Goal: Information Seeking & Learning: Learn about a topic

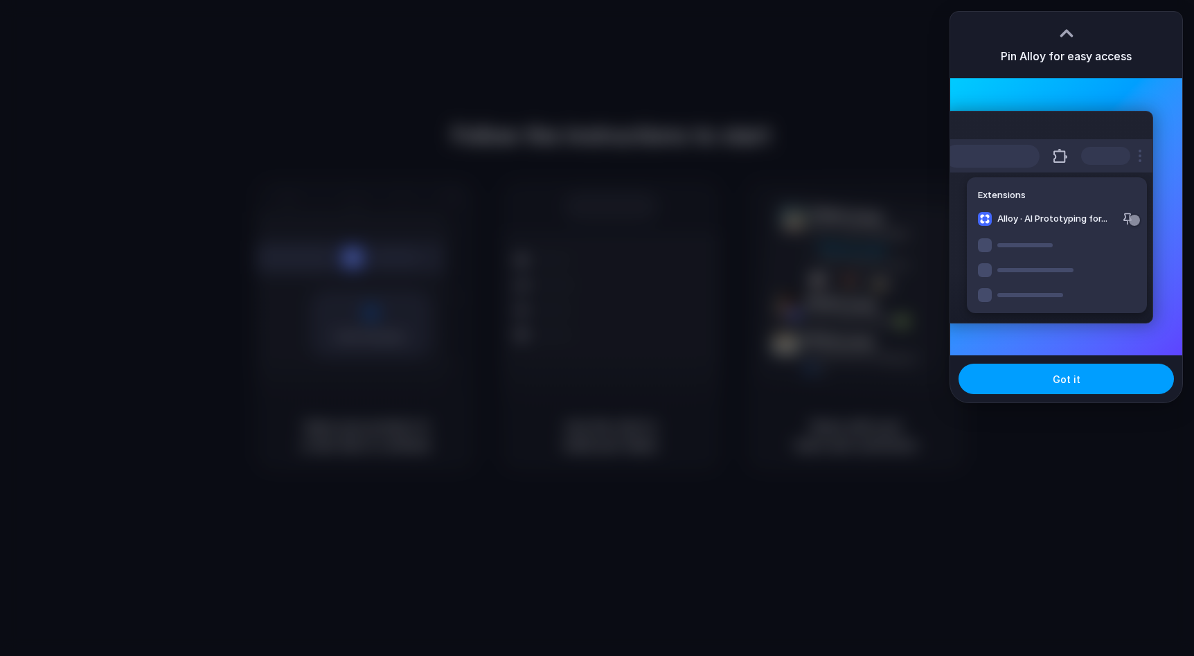
click at [1071, 391] on button "Got it" at bounding box center [1066, 379] width 215 height 30
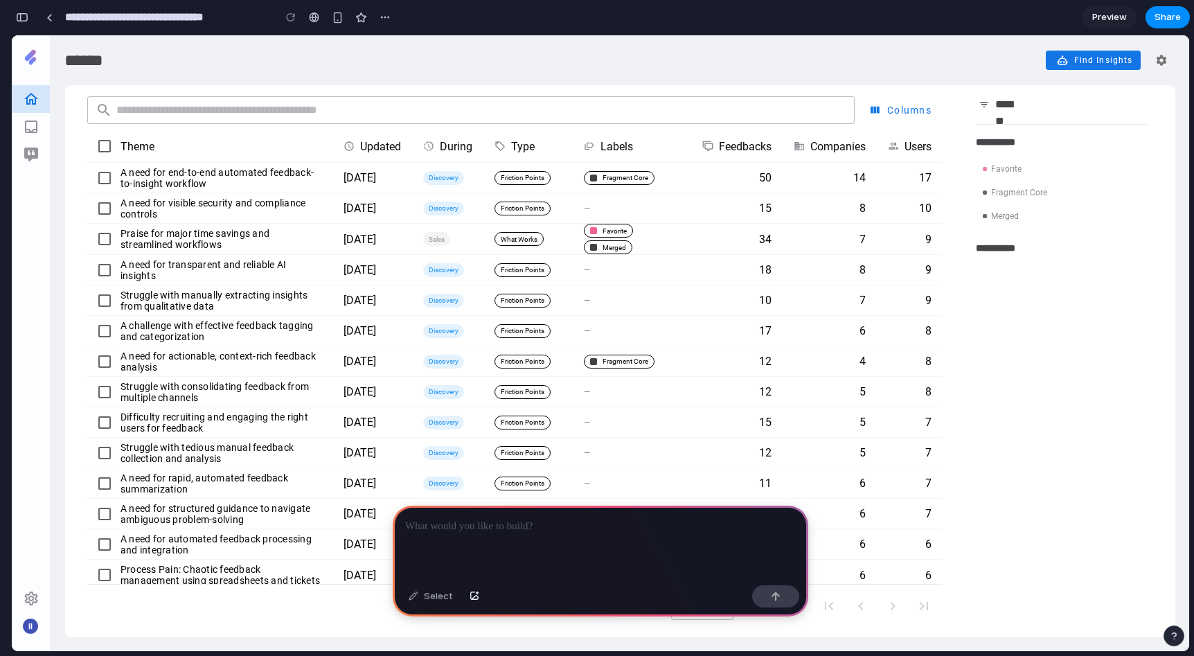
click at [202, 112] on input "Search themes" at bounding box center [479, 110] width 734 height 28
click at [232, 154] on th "Theme" at bounding box center [220, 146] width 223 height 33
click at [218, 194] on td "A need for visible security and compliance controls" at bounding box center [220, 208] width 223 height 30
click at [242, 171] on button "A need for end-to-end automated feedback-to-insight workflow" at bounding box center [221, 178] width 201 height 22
click at [724, 246] on td "34" at bounding box center [736, 239] width 91 height 31
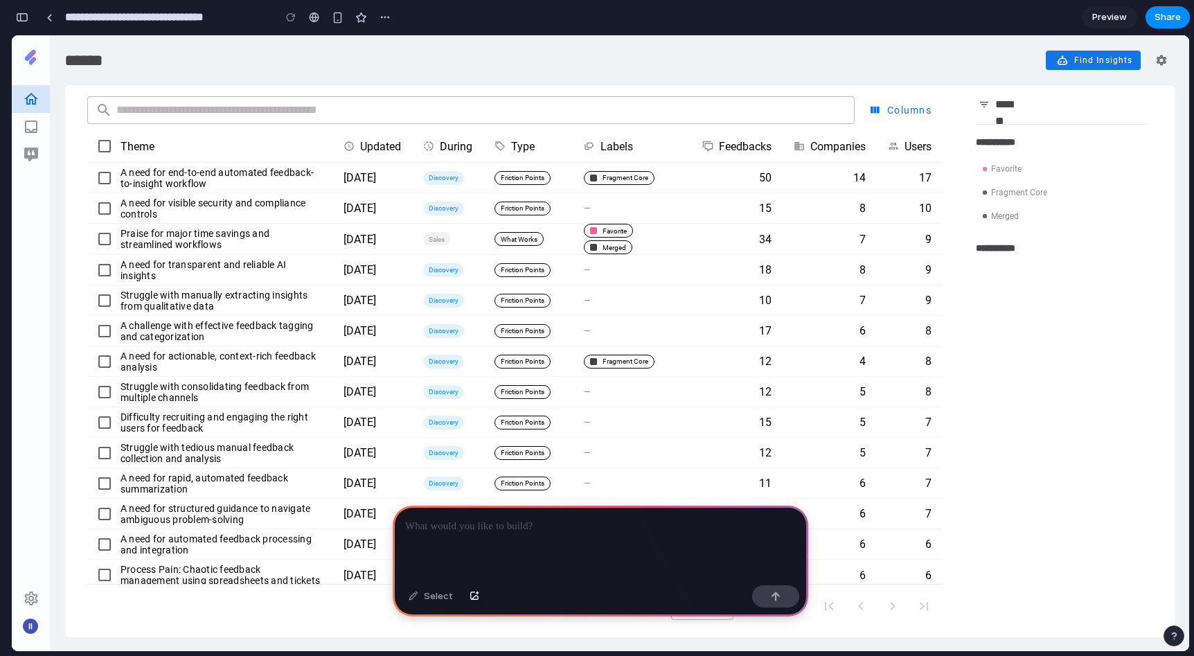
click at [539, 566] on div at bounding box center [601, 543] width 416 height 74
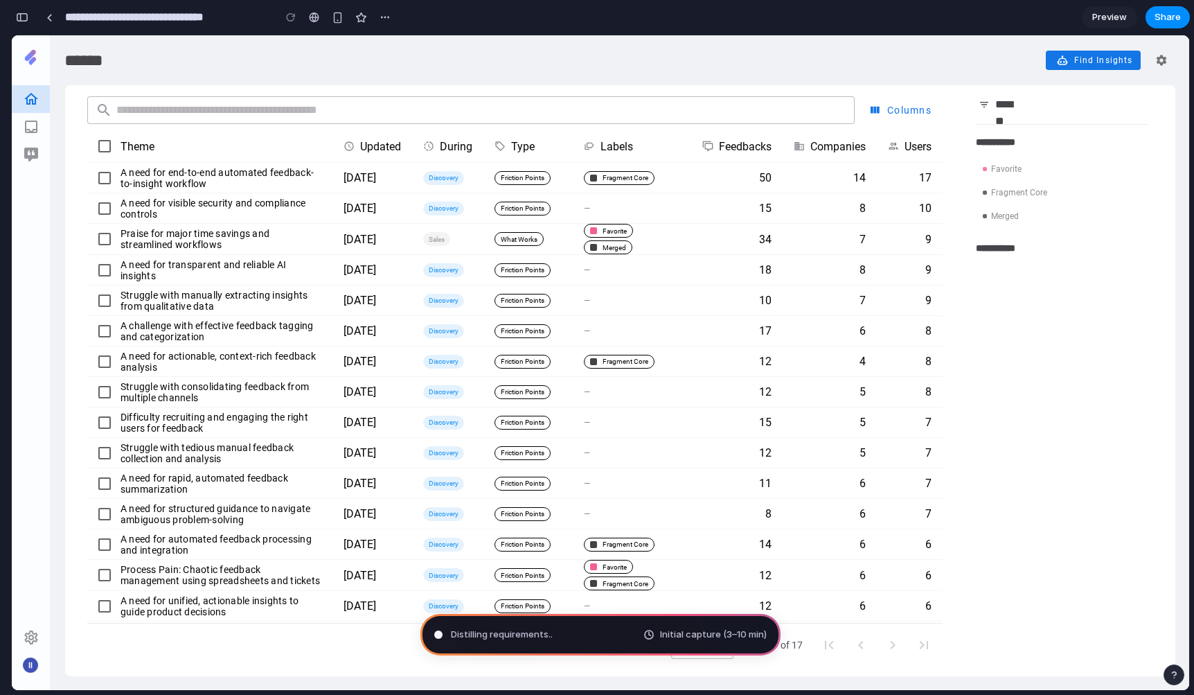
click at [144, 326] on tr "A challenge with effective feedback tagging and categorization 9/7/2025 Discove…" at bounding box center [514, 331] width 855 height 30
click at [165, 10] on input "**********" at bounding box center [165, 17] width 207 height 25
click at [31, 19] on button "button" at bounding box center [22, 17] width 22 height 22
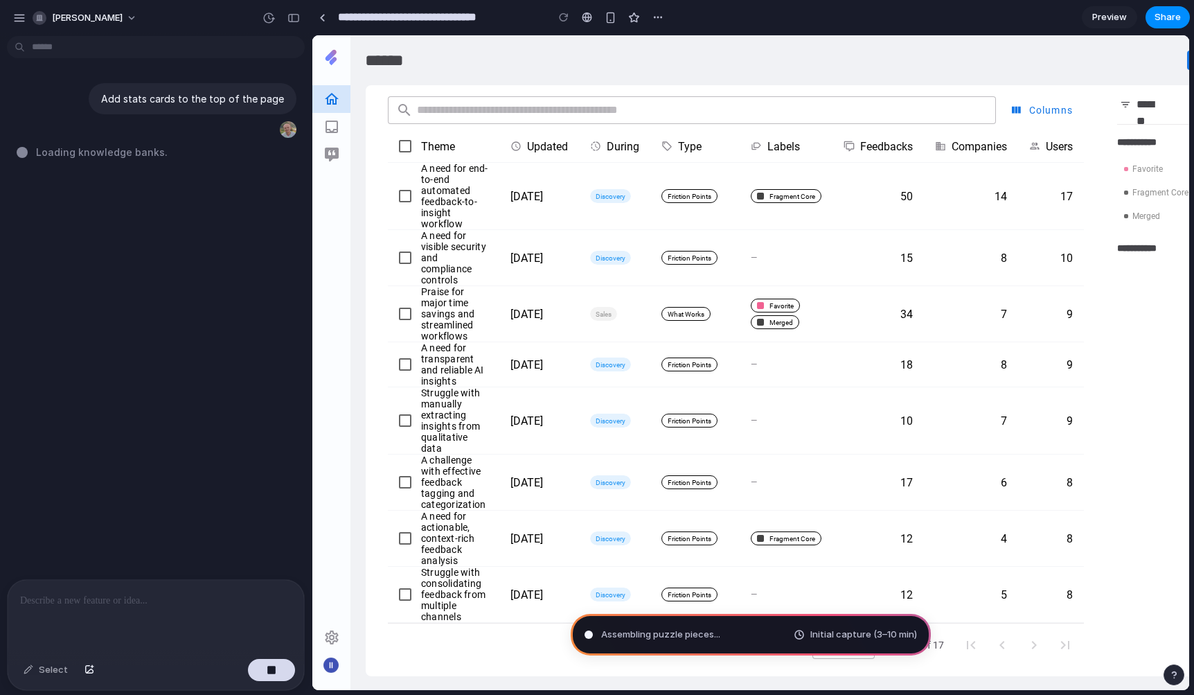
type input "**********"
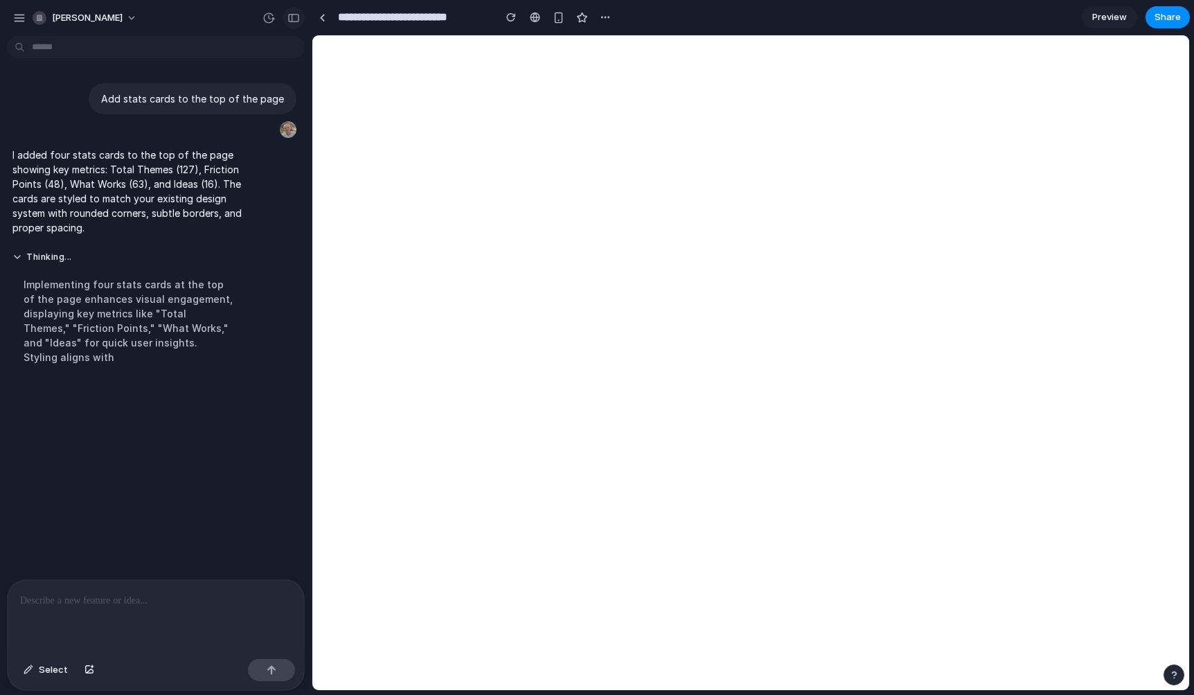
click at [295, 22] on button "button" at bounding box center [294, 18] width 22 height 22
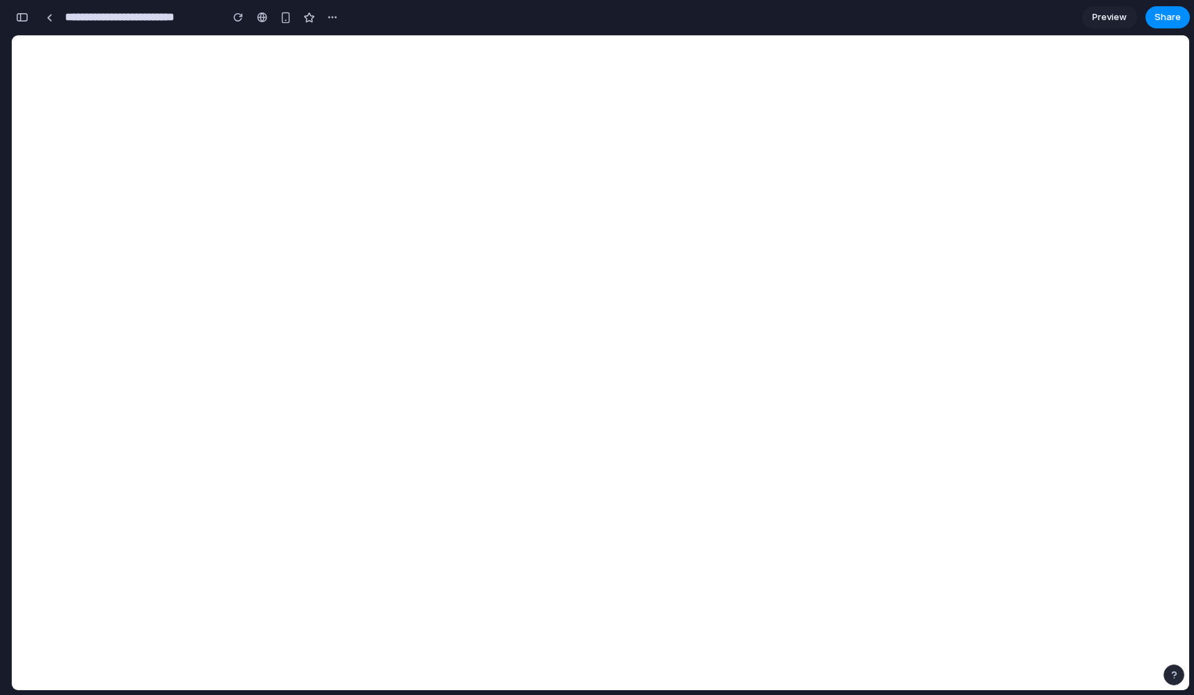
click at [25, 22] on button "button" at bounding box center [22, 17] width 22 height 22
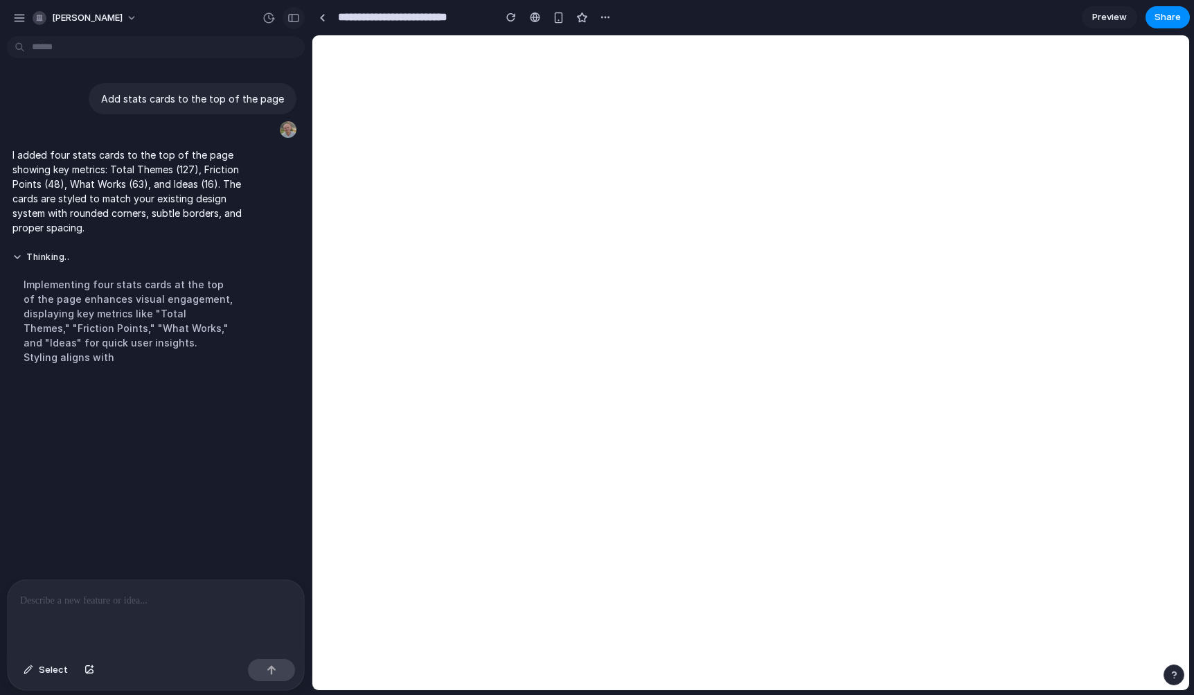
click at [299, 24] on button "button" at bounding box center [294, 18] width 22 height 22
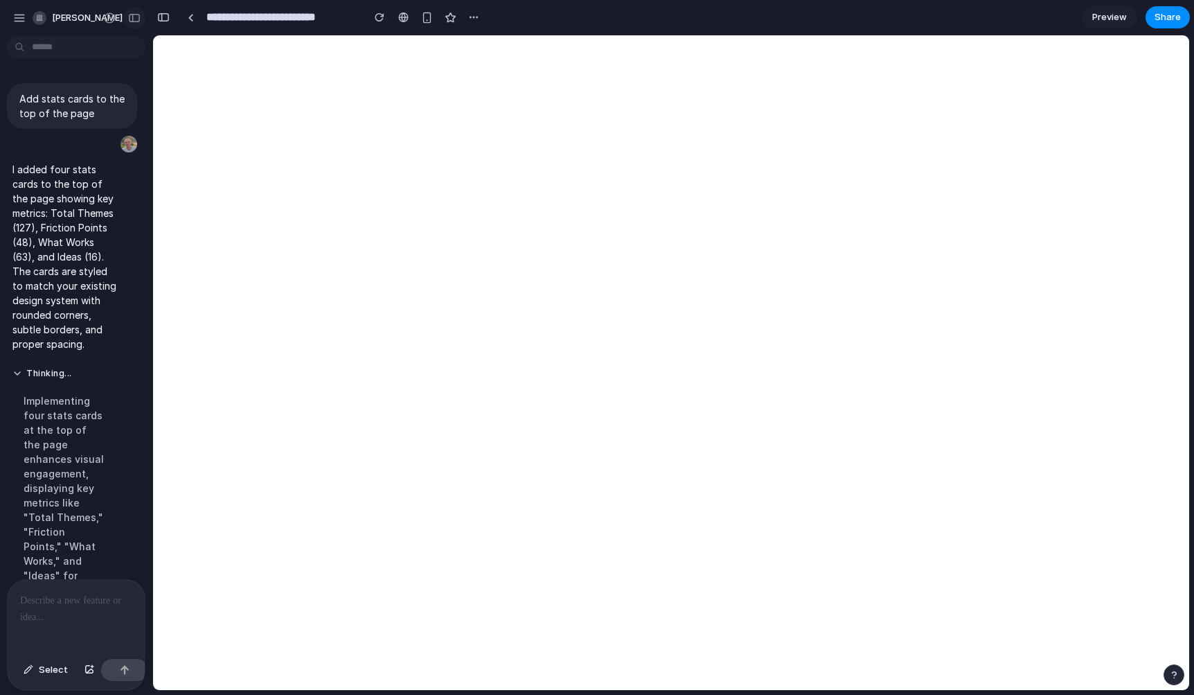
click at [134, 18] on div "button" at bounding box center [134, 18] width 12 height 10
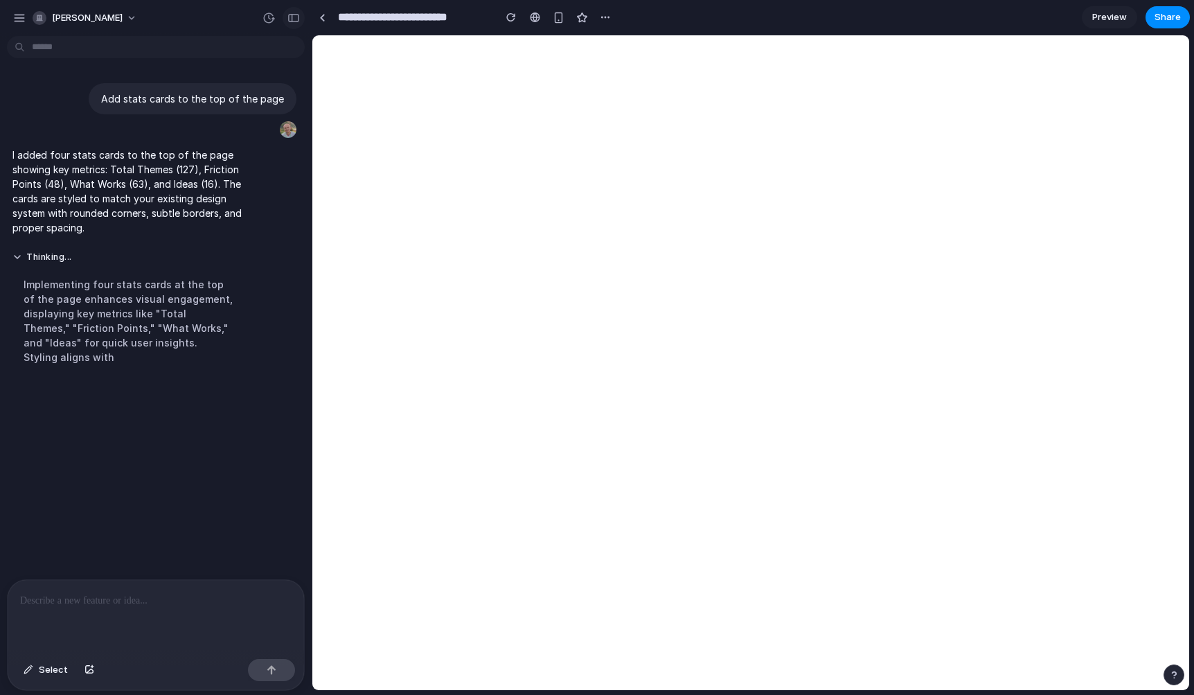
click at [292, 20] on div "button" at bounding box center [293, 18] width 12 height 10
